Goal: Task Accomplishment & Management: Complete application form

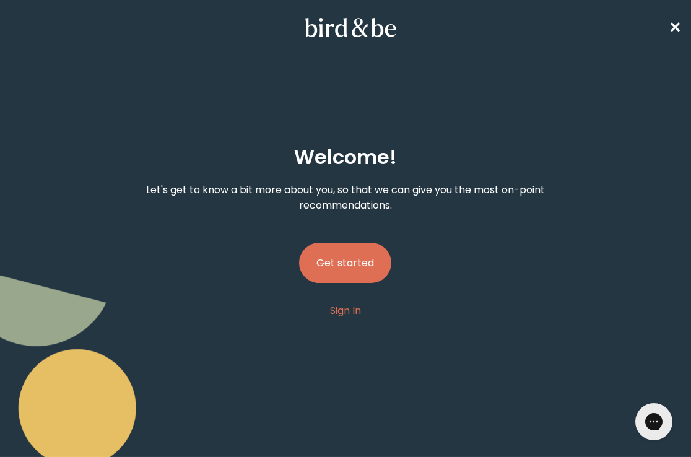
click at [355, 264] on button "Get started" at bounding box center [345, 263] width 92 height 40
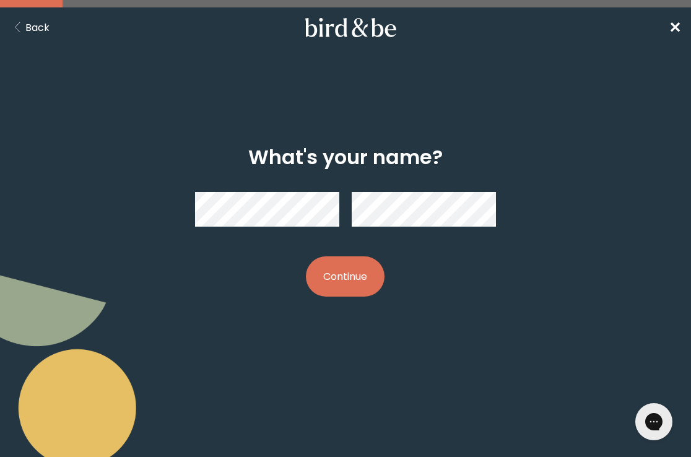
click at [371, 274] on button "Continue" at bounding box center [345, 276] width 79 height 40
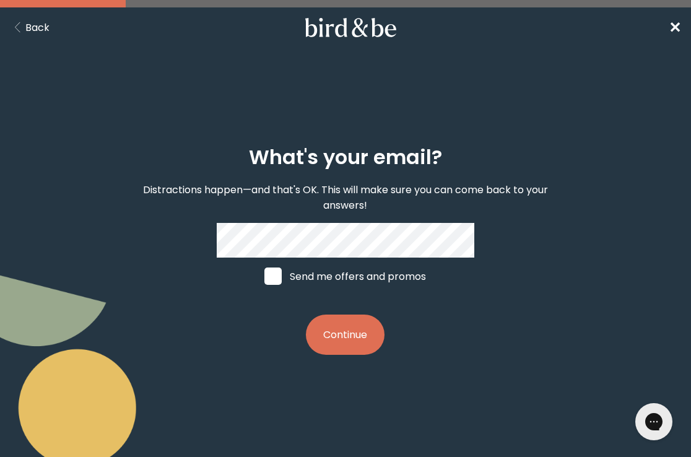
click at [362, 347] on button "Continue" at bounding box center [345, 335] width 79 height 40
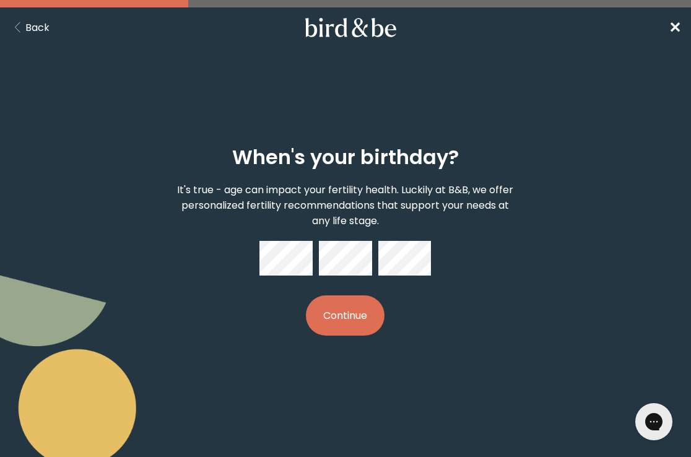
click at [341, 320] on button "Continue" at bounding box center [345, 315] width 79 height 40
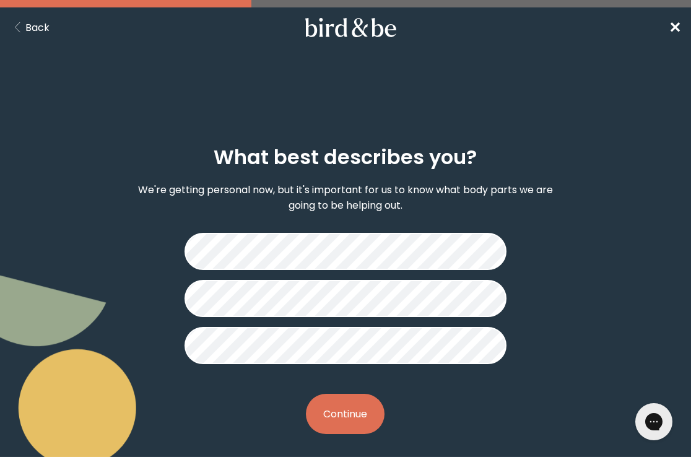
click at [348, 416] on button "Continue" at bounding box center [345, 414] width 79 height 40
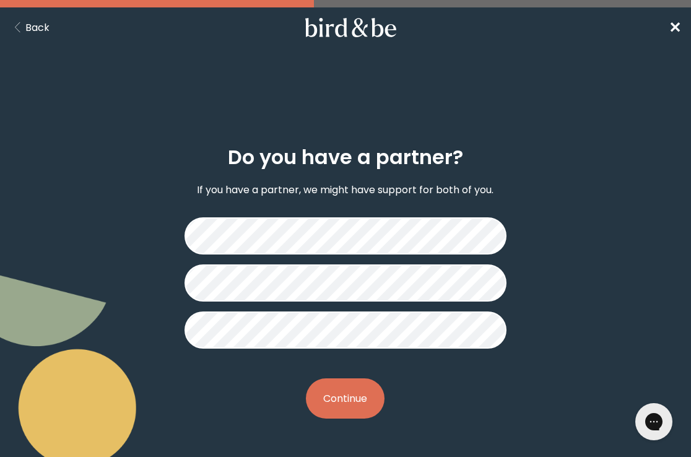
click at [349, 395] on button "Continue" at bounding box center [345, 398] width 79 height 40
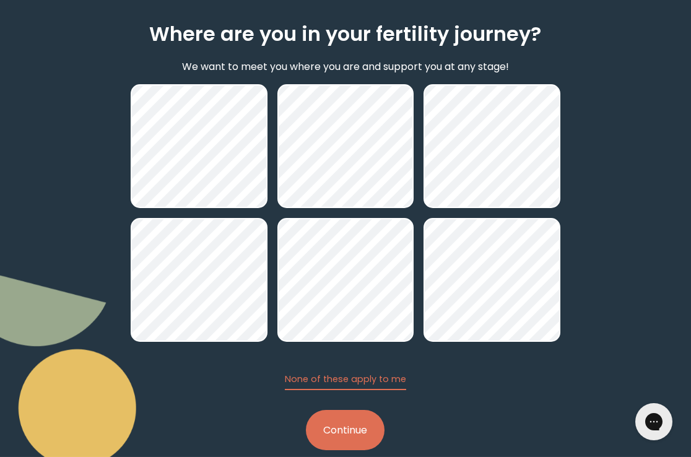
scroll to position [121, 0]
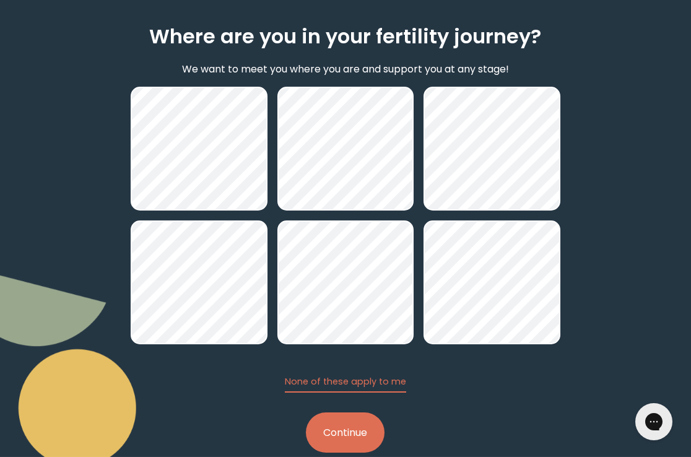
click at [363, 437] on button "Continue" at bounding box center [345, 432] width 79 height 40
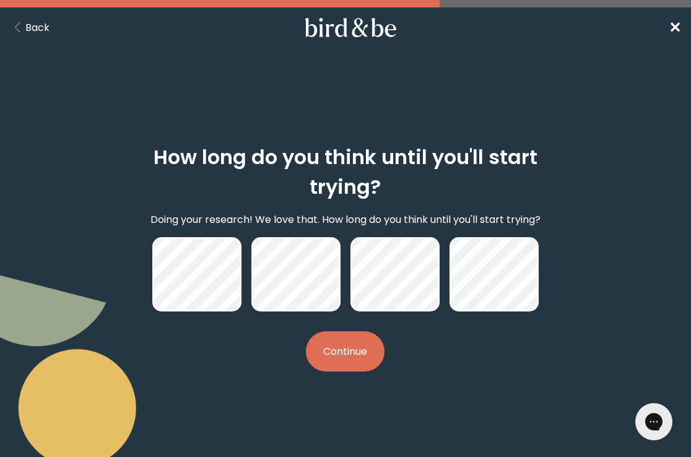
click at [336, 349] on button "Continue" at bounding box center [345, 351] width 79 height 40
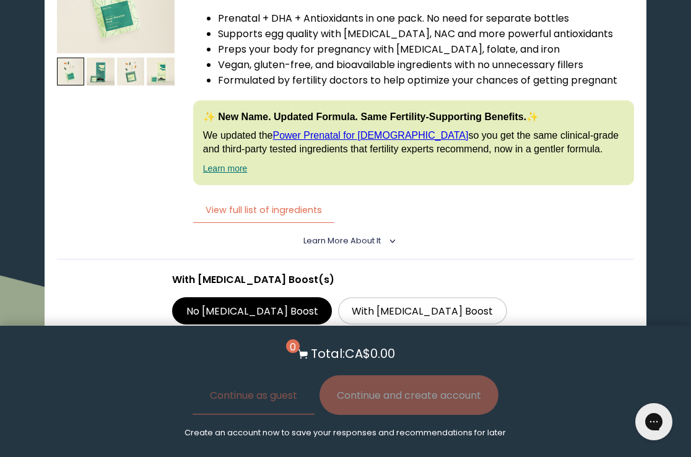
scroll to position [2591, 0]
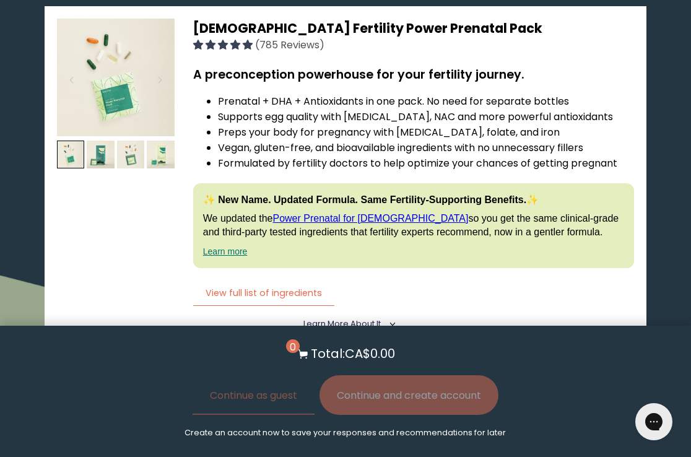
click at [363, 318] on span "Learn More About it" at bounding box center [341, 323] width 77 height 11
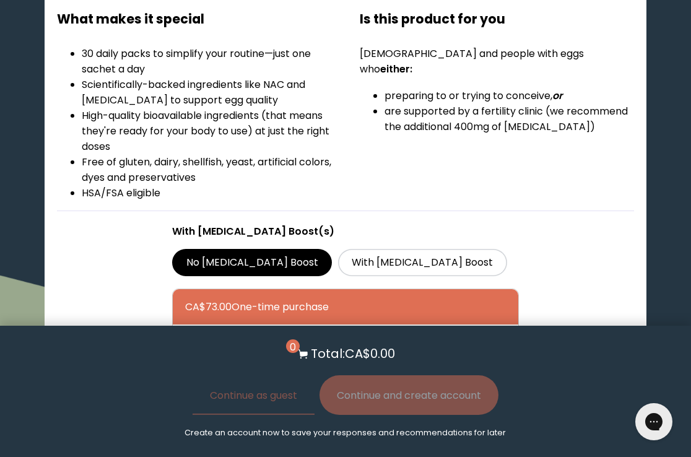
scroll to position [2940, 0]
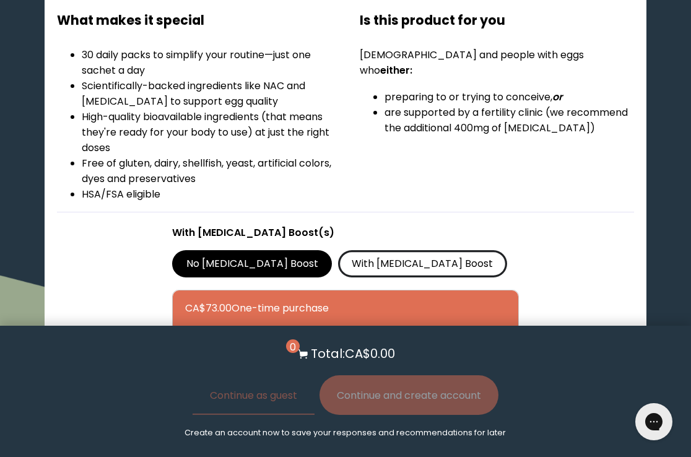
click at [351, 250] on label "With [MEDICAL_DATA] Boost" at bounding box center [422, 263] width 169 height 27
click at [0, 0] on input "With [MEDICAL_DATA] Boost" at bounding box center [0, 0] width 0 height 0
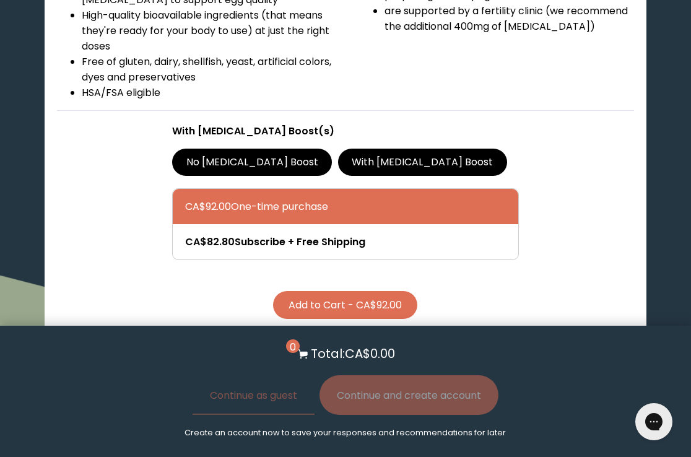
scroll to position [3044, 0]
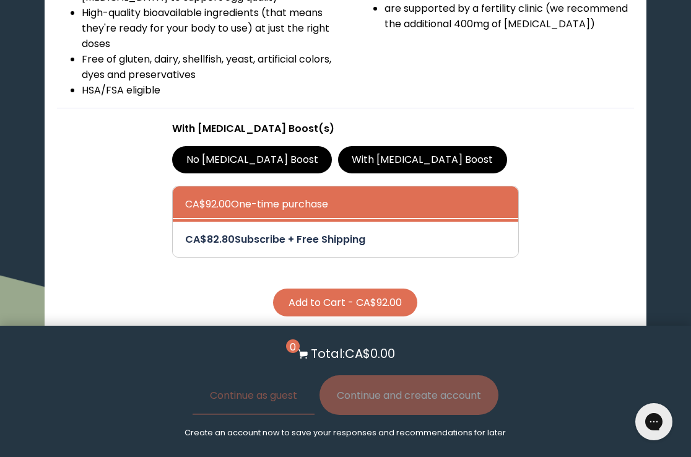
click at [336, 222] on div at bounding box center [357, 239] width 345 height 35
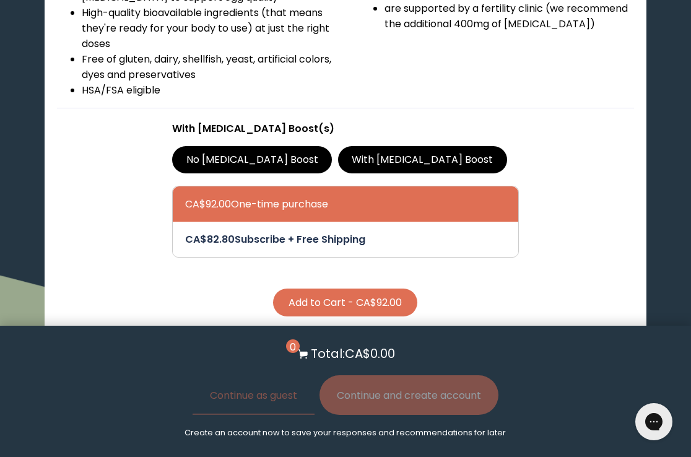
click at [185, 231] on input "CA$82.80 Subscribe + Free Shipping" at bounding box center [184, 231] width 1 height 1
radio input "true"
